Goal: Task Accomplishment & Management: Use online tool/utility

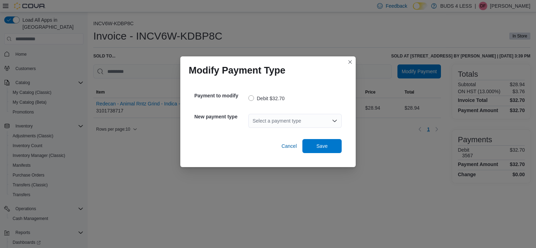
click at [279, 114] on div "Select a payment type" at bounding box center [294, 121] width 93 height 14
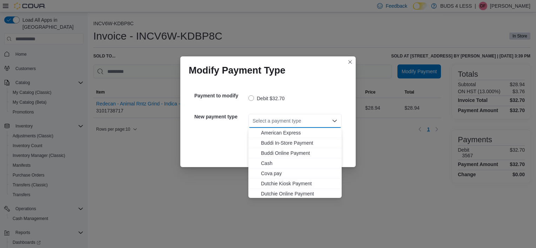
scroll to position [82, 0]
click at [277, 151] on span "MasterCard" at bounding box center [299, 152] width 76 height 7
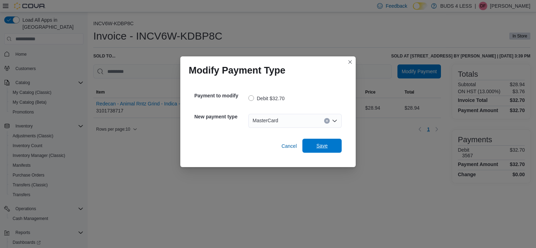
click at [318, 143] on span "Save" at bounding box center [321, 145] width 11 height 7
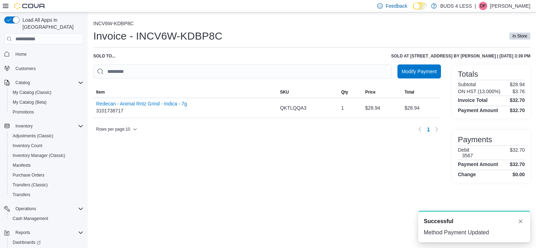
scroll to position [0, 0]
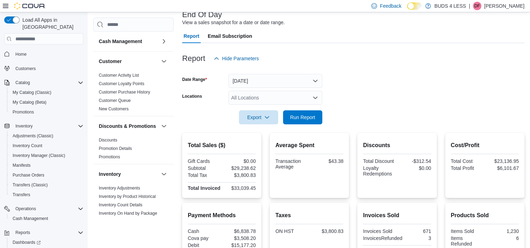
scroll to position [109, 0]
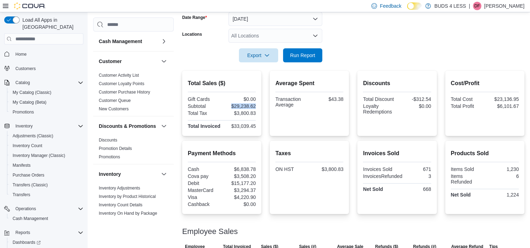
drag, startPoint x: 234, startPoint y: 104, endPoint x: 260, endPoint y: 105, distance: 26.3
click at [260, 105] on div "Total Sales ($) Gift Cards $0.00 Subtotal $29,238.62 Total Tax $3,800.83 Total …" at bounding box center [221, 103] width 79 height 65
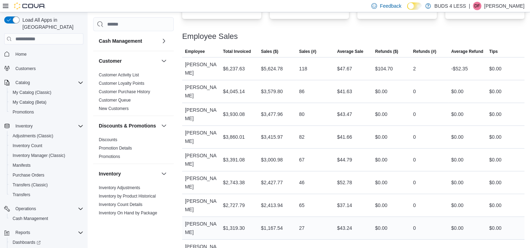
scroll to position [301, 0]
